Goal: Information Seeking & Learning: Learn about a topic

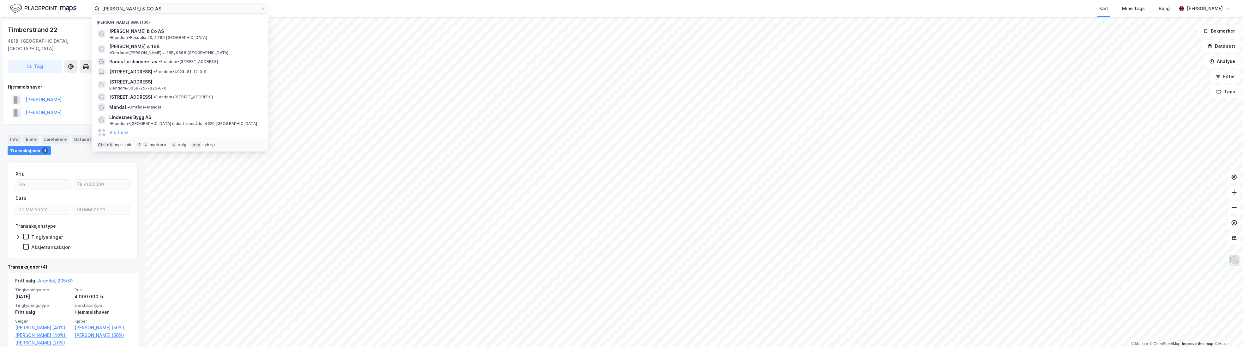
click at [47, 6] on div "[PERSON_NAME] & CO AS Nylige søk (100) [PERSON_NAME] & Co AS • Eiendom • [STREE…" at bounding box center [621, 8] width 1243 height 17
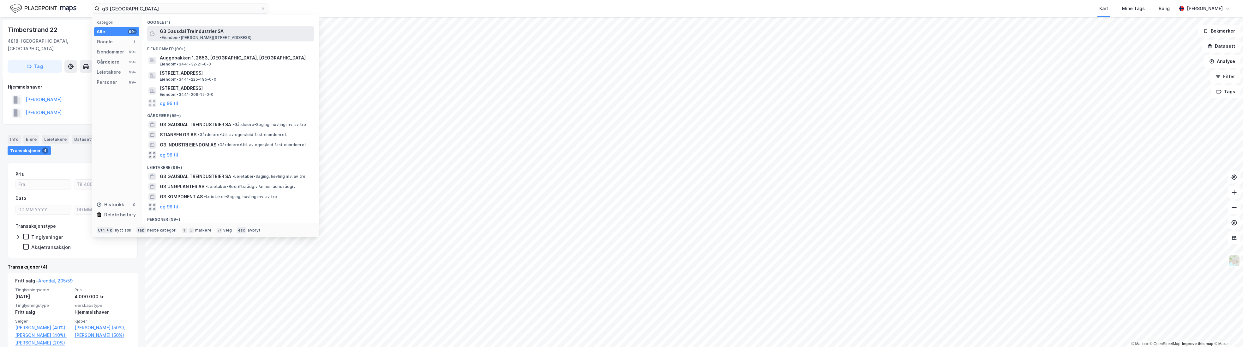
click at [203, 33] on span "G3 Gausdal Treindustrier SA" at bounding box center [192, 31] width 64 height 8
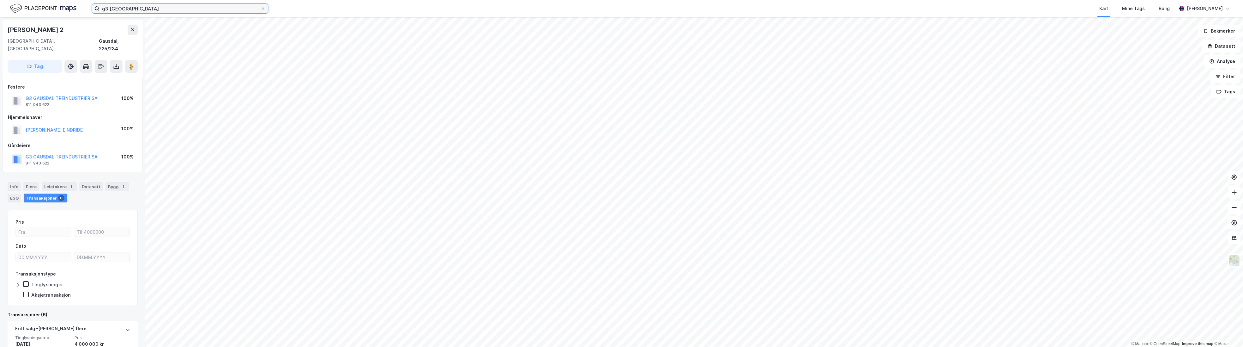
click at [153, 9] on input "g3 [GEOGRAPHIC_DATA]" at bounding box center [180, 8] width 161 height 9
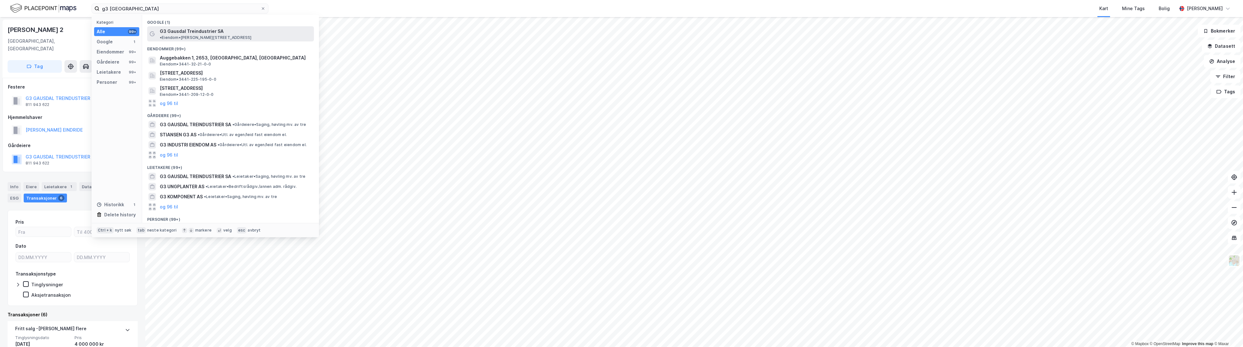
click at [207, 32] on span "G3 Gausdal Treindustrier SA" at bounding box center [192, 31] width 64 height 8
drag, startPoint x: 156, startPoint y: 11, endPoint x: 31, endPoint y: 9, distance: 125.4
click at [31, 9] on div "g3 gausdal Kategori Alle 99+ Google 1 Eiendommer 99+ Gårdeiere 99+ Leietakere 9…" at bounding box center [621, 8] width 1243 height 17
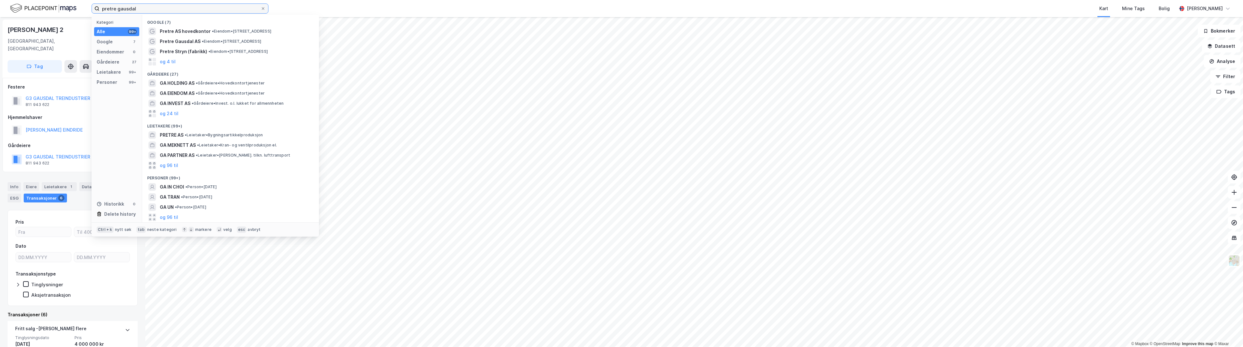
type input "pretre gausdal"
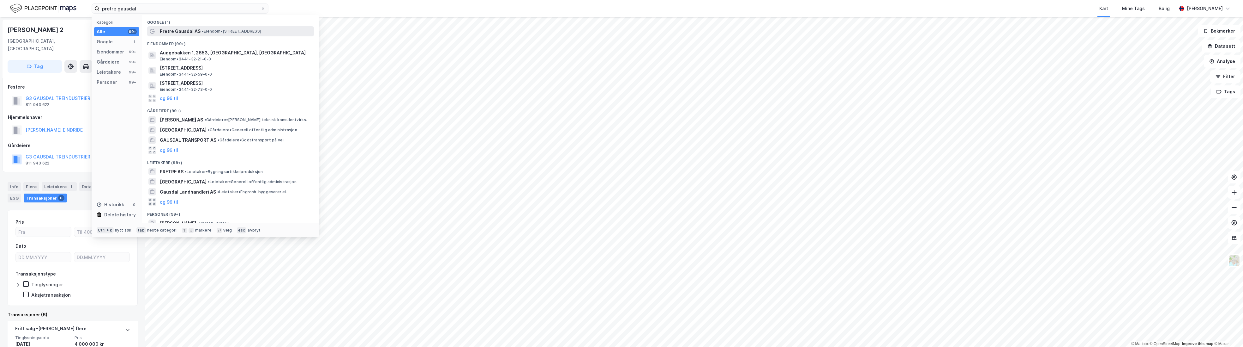
click at [195, 33] on span "Pretre Gausdal AS" at bounding box center [180, 31] width 41 height 8
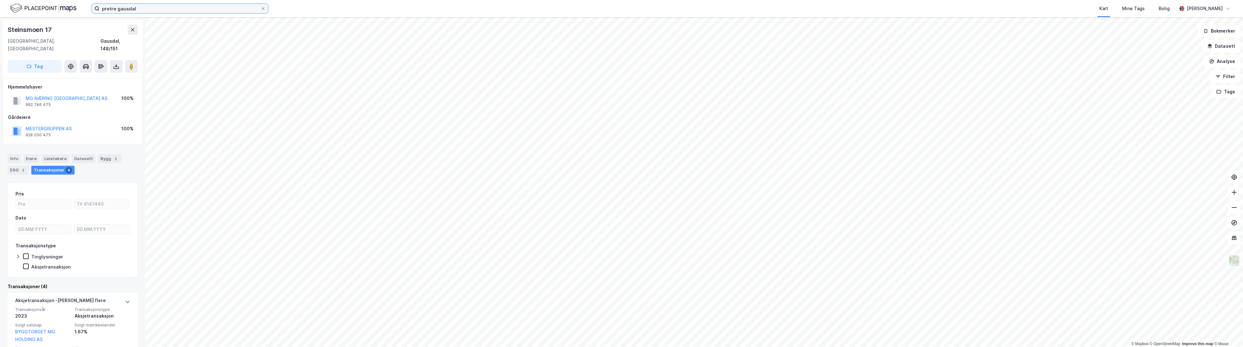
click at [145, 4] on input "pretre gausdal" at bounding box center [180, 8] width 161 height 9
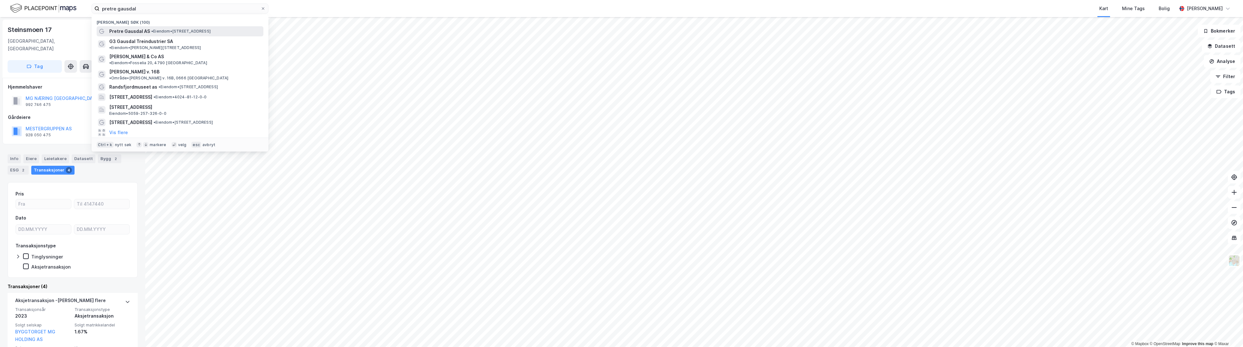
click at [154, 32] on span "• Eiendom • [STREET_ADDRESS]" at bounding box center [180, 31] width 59 height 5
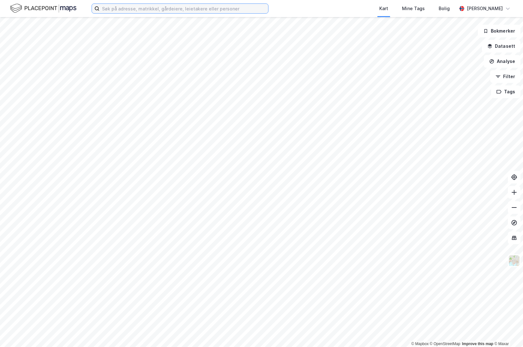
click at [127, 6] on input at bounding box center [184, 8] width 169 height 9
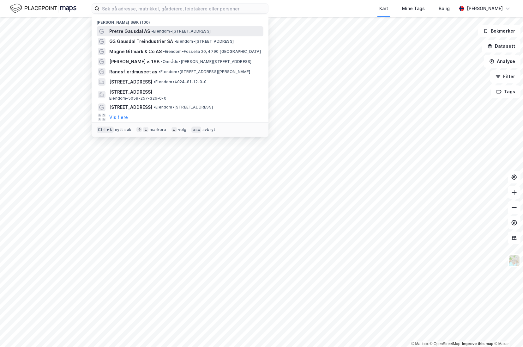
click at [148, 33] on div "Pretre Gausdal AS • Eiendom • Steinsmoen 4, 2651 Østre Gausdal" at bounding box center [185, 31] width 153 height 8
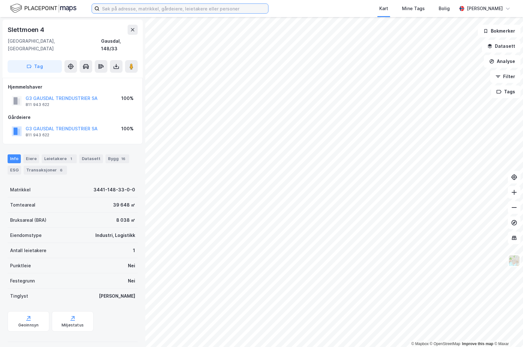
click at [209, 10] on input at bounding box center [184, 8] width 169 height 9
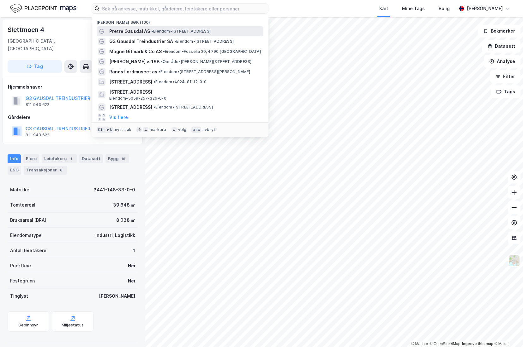
click at [211, 31] on span "• Eiendom • [STREET_ADDRESS]" at bounding box center [180, 31] width 59 height 5
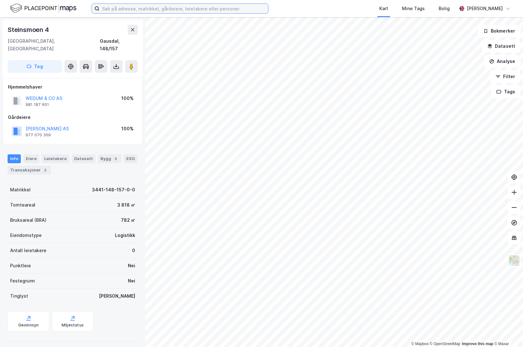
click at [197, 7] on input at bounding box center [184, 8] width 169 height 9
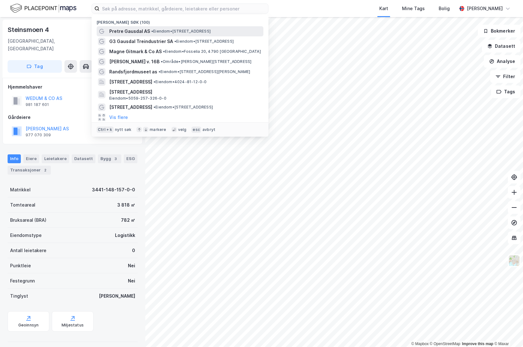
click at [176, 31] on span "• Eiendom • [STREET_ADDRESS]" at bounding box center [180, 31] width 59 height 5
